Goal: Task Accomplishment & Management: Manage account settings

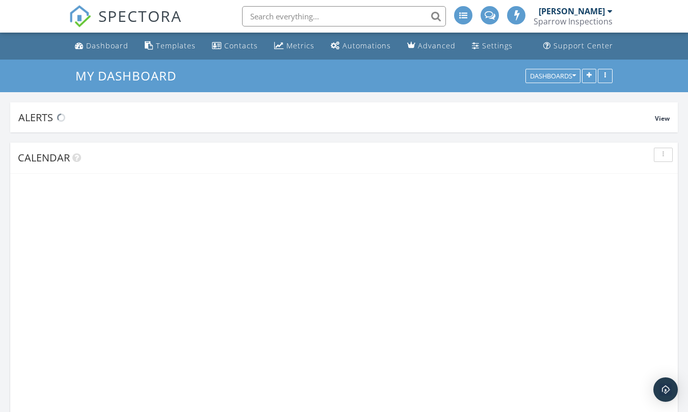
scroll to position [1174, 706]
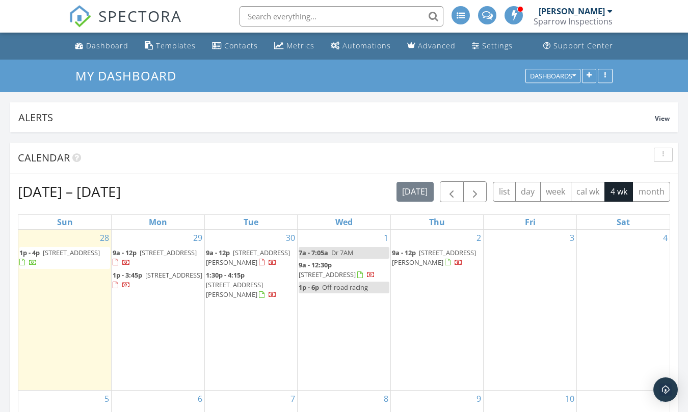
click at [411, 264] on span "[STREET_ADDRESS][PERSON_NAME]" at bounding box center [434, 257] width 84 height 19
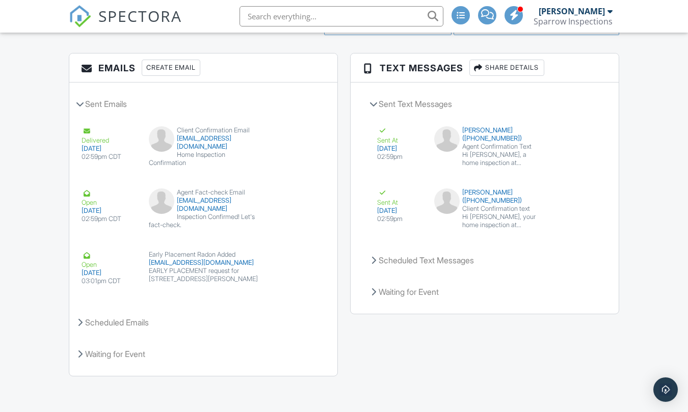
scroll to position [1278, 0]
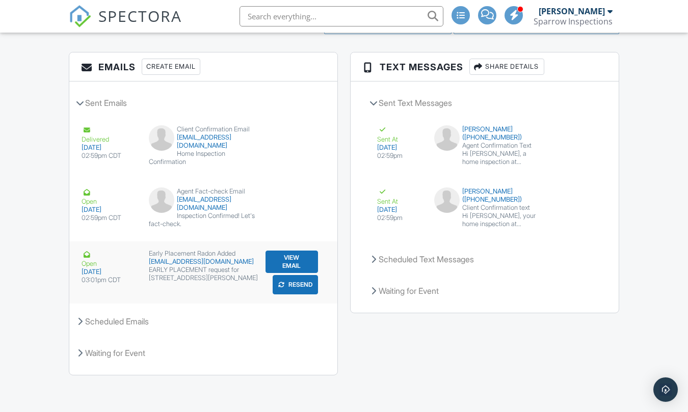
click at [187, 278] on div "EARLY PLACEMENT request for 709 Bohannon Cir, Oswego, IL 60543" at bounding box center [204, 274] width 110 height 16
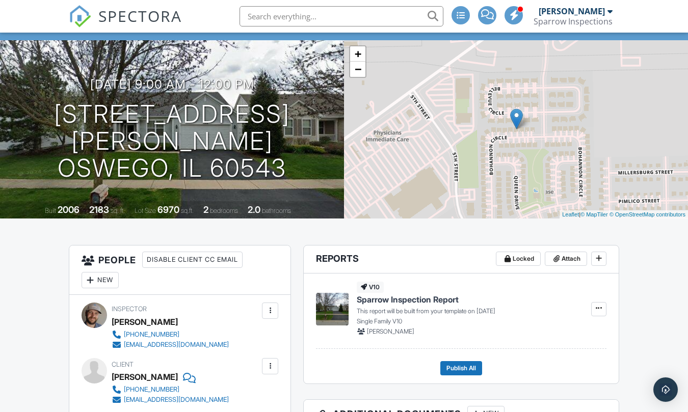
scroll to position [0, 0]
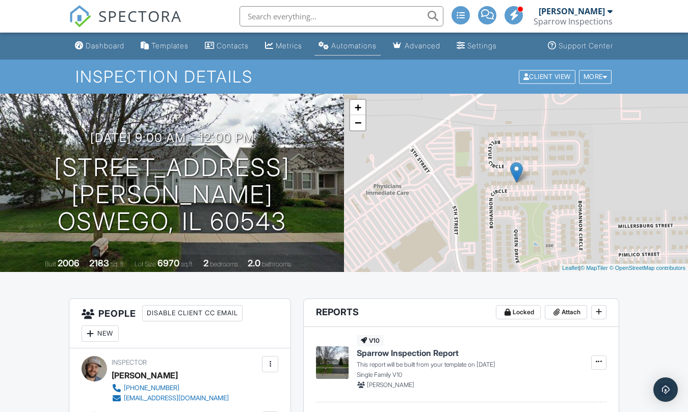
click at [358, 47] on div "Automations" at bounding box center [353, 45] width 45 height 9
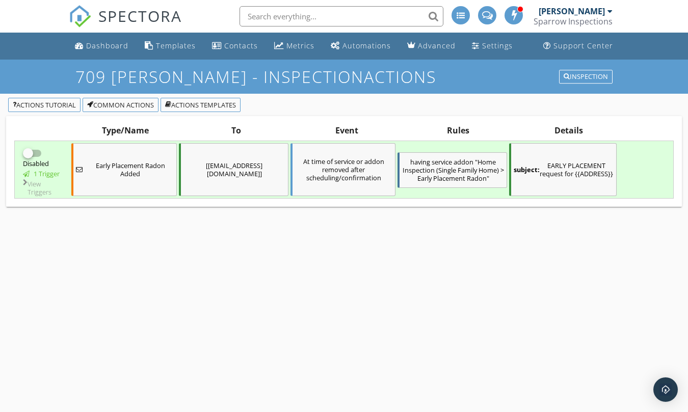
click at [122, 188] on div "Early Placement Radon Added" at bounding box center [123, 169] width 105 height 53
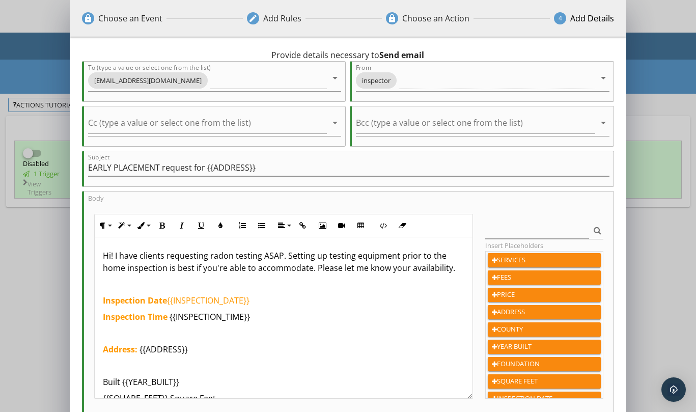
click at [34, 73] on div "lock Choose an Event edit Add Rules lock Choose an Action 4 Add Details 0 hours…" at bounding box center [348, 268] width 696 height 536
click at [32, 249] on div "lock Choose an Event edit Add Rules lock Choose an Action 4 Add Details 0 hours…" at bounding box center [348, 268] width 696 height 536
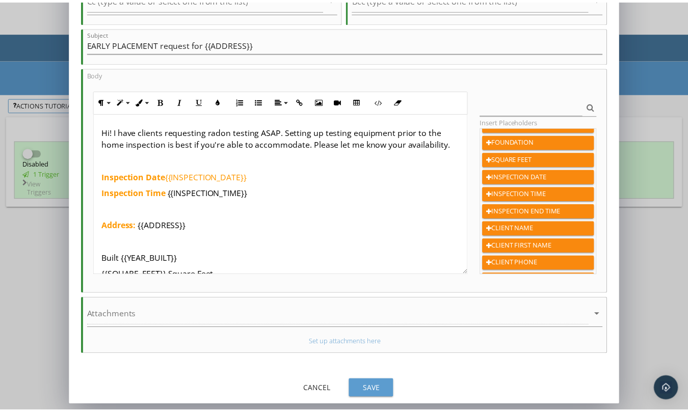
scroll to position [255, 0]
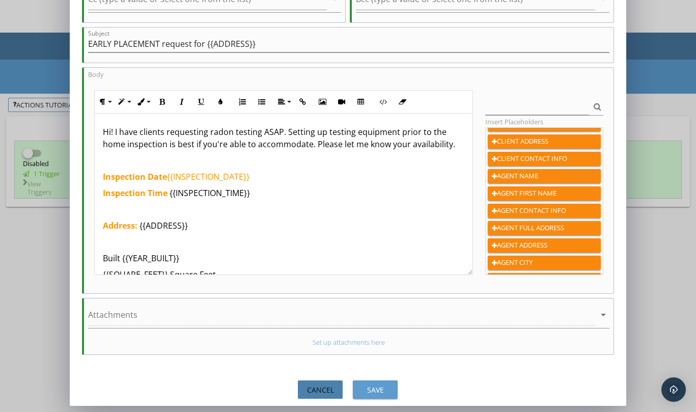
click at [330, 389] on div "Cancel" at bounding box center [320, 390] width 29 height 11
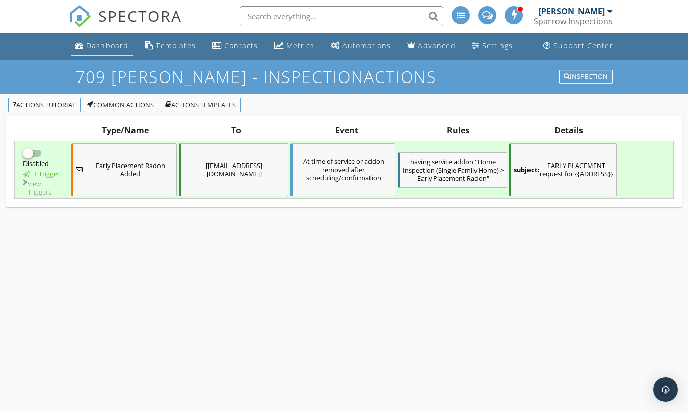
click at [109, 47] on div "Dashboard" at bounding box center [107, 46] width 42 height 10
